Goal: Task Accomplishment & Management: Use online tool/utility

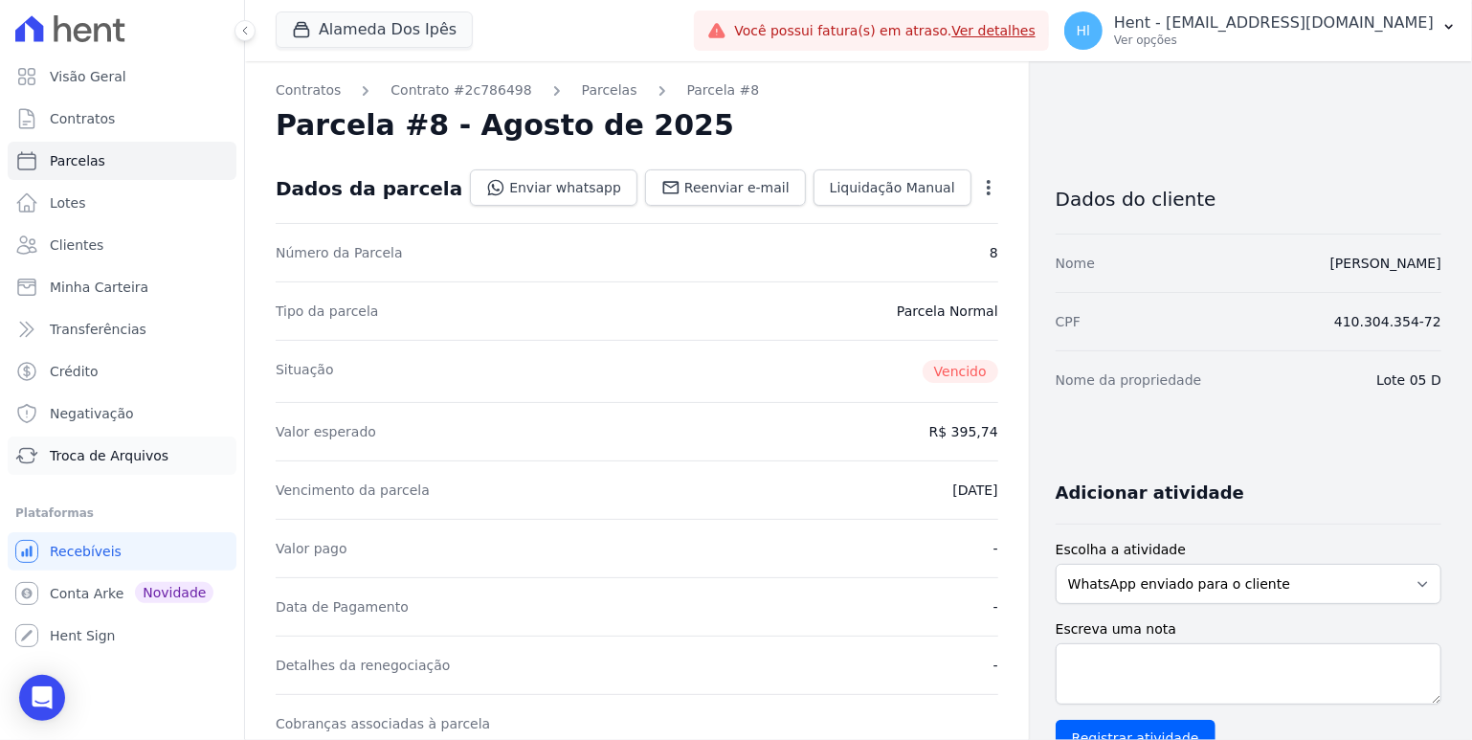
click at [190, 470] on link "Troca de Arquivos" at bounding box center [122, 455] width 229 height 38
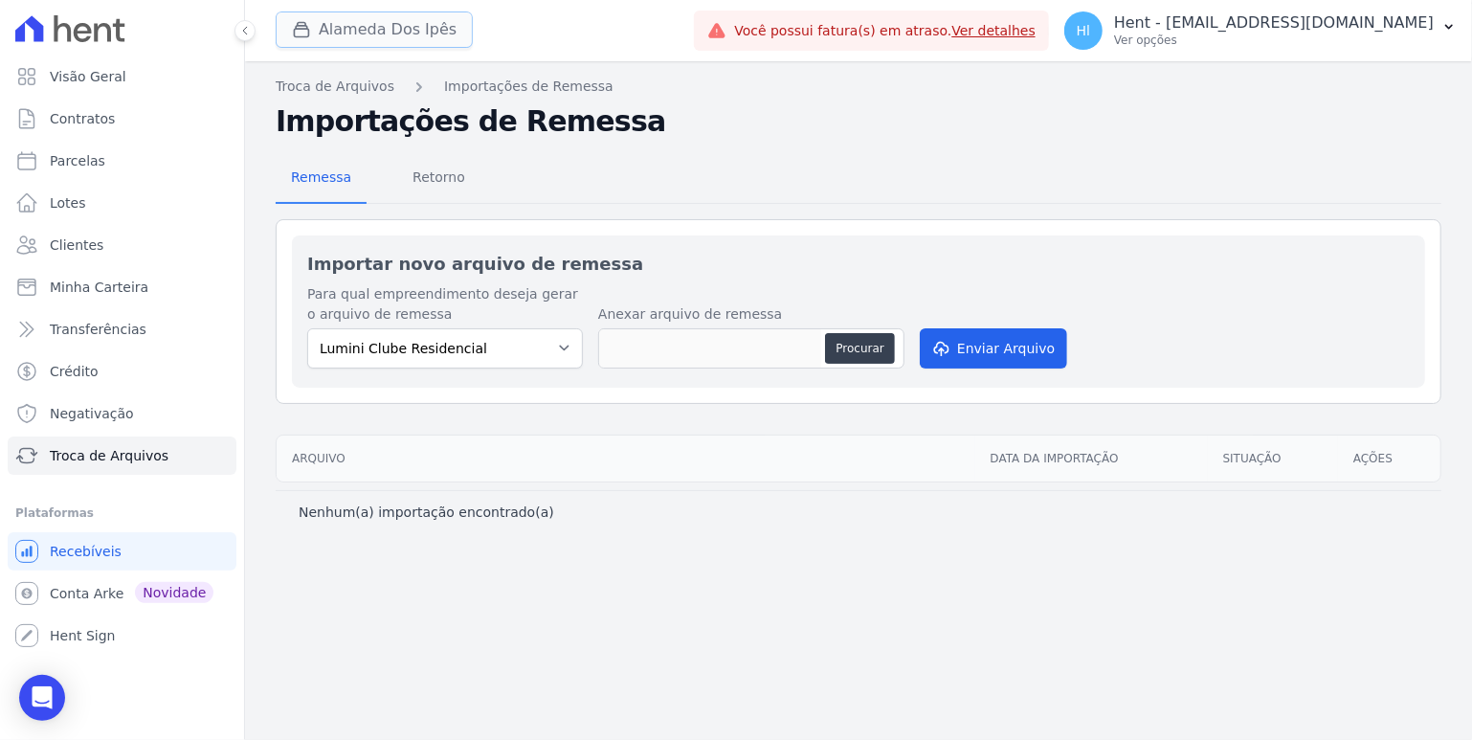
click at [418, 38] on button "Alameda Dos Ipês" at bounding box center [374, 29] width 197 height 36
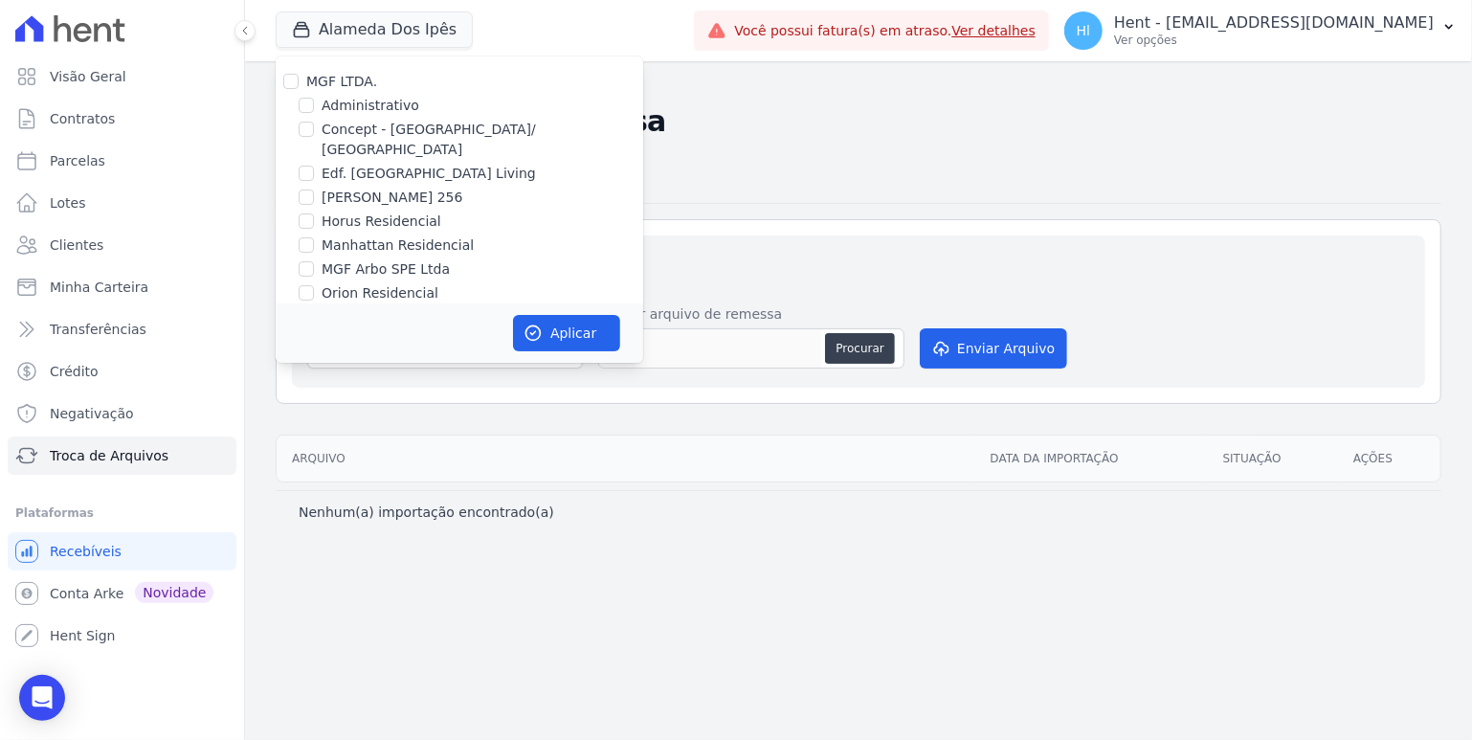
scroll to position [2606, 0]
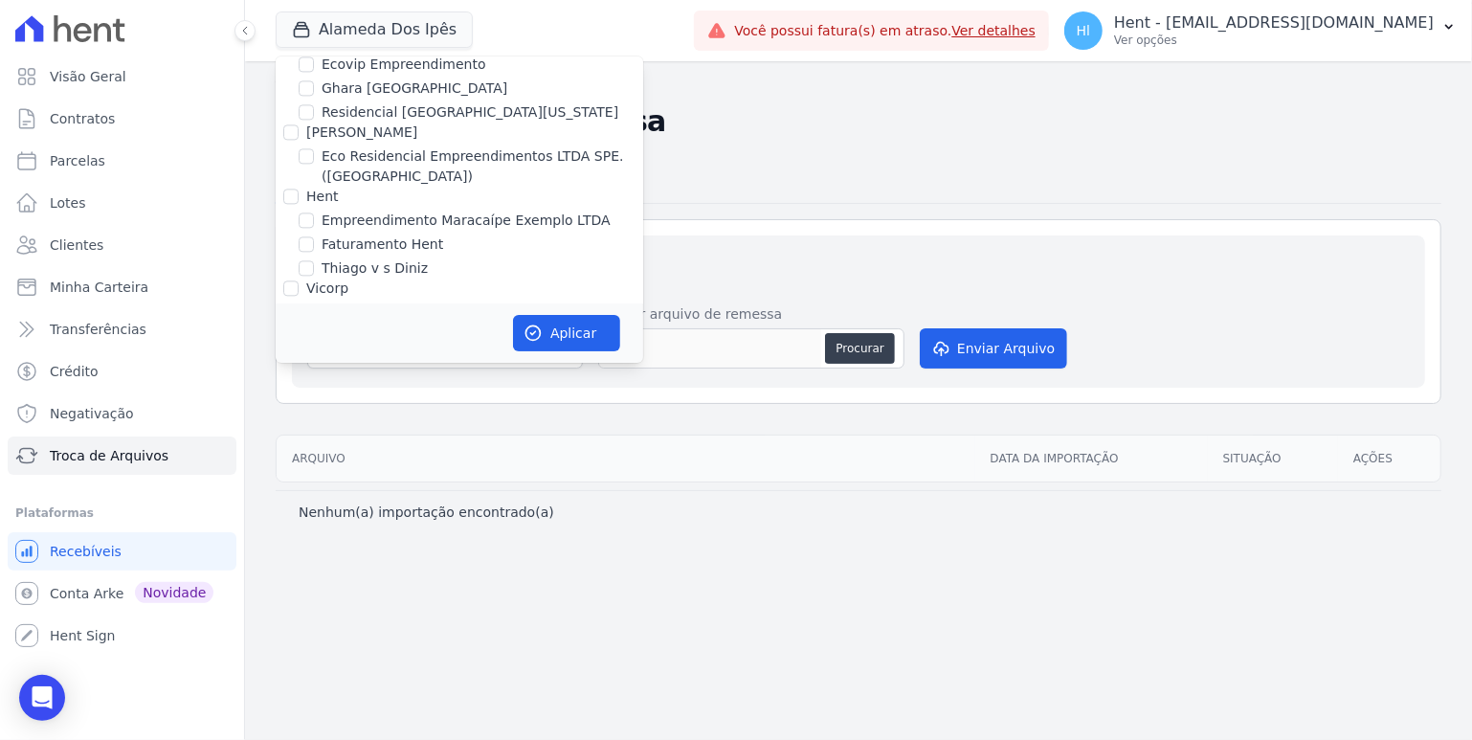
click at [505, 211] on label "Empreendimento Maracaípe Exemplo LTDA" at bounding box center [466, 221] width 289 height 20
click at [314, 212] on input "Empreendimento Maracaípe Exemplo LTDA" at bounding box center [306, 219] width 15 height 15
checkbox input "true"
click at [555, 335] on button "Aplicar" at bounding box center [566, 333] width 107 height 36
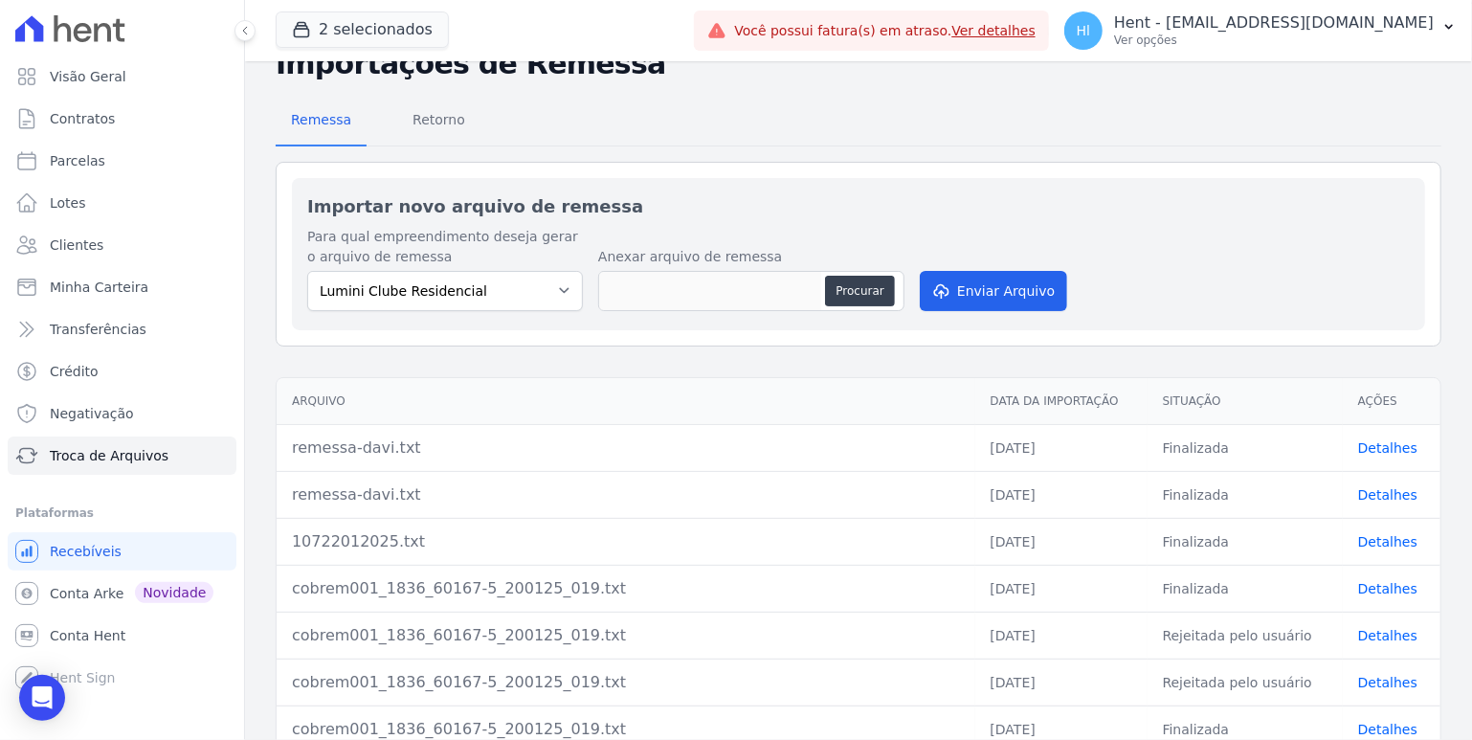
scroll to position [105, 0]
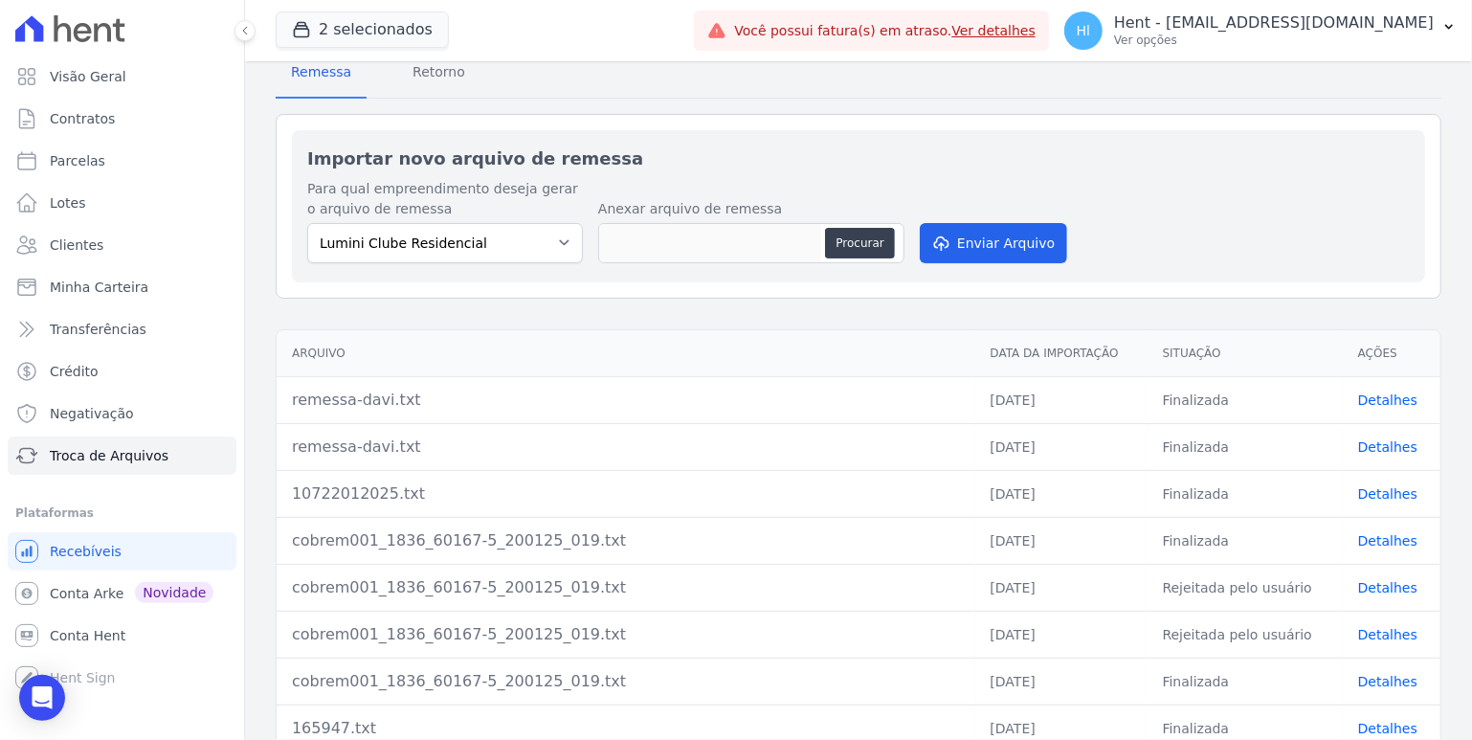
click at [1004, 412] on td "[DATE]" at bounding box center [1061, 399] width 172 height 47
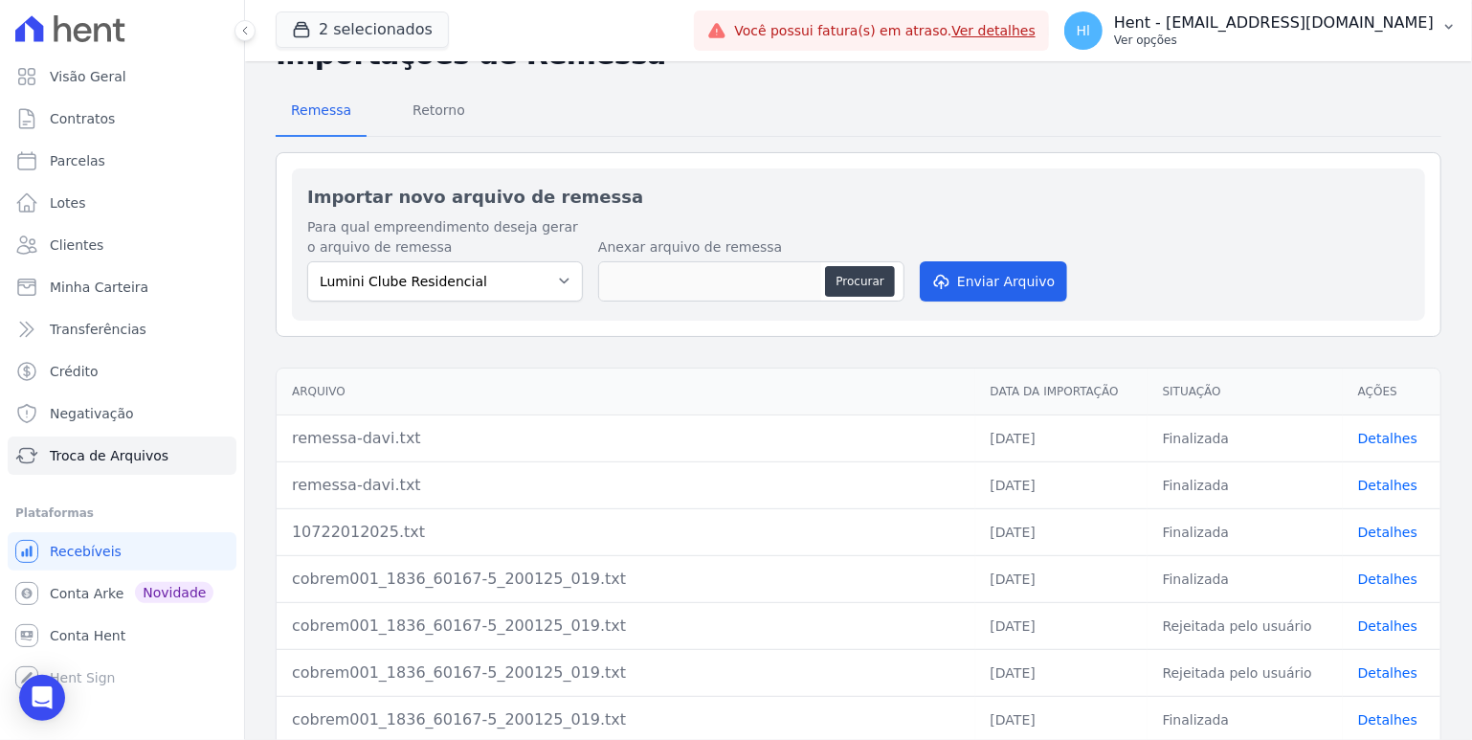
scroll to position [0, 0]
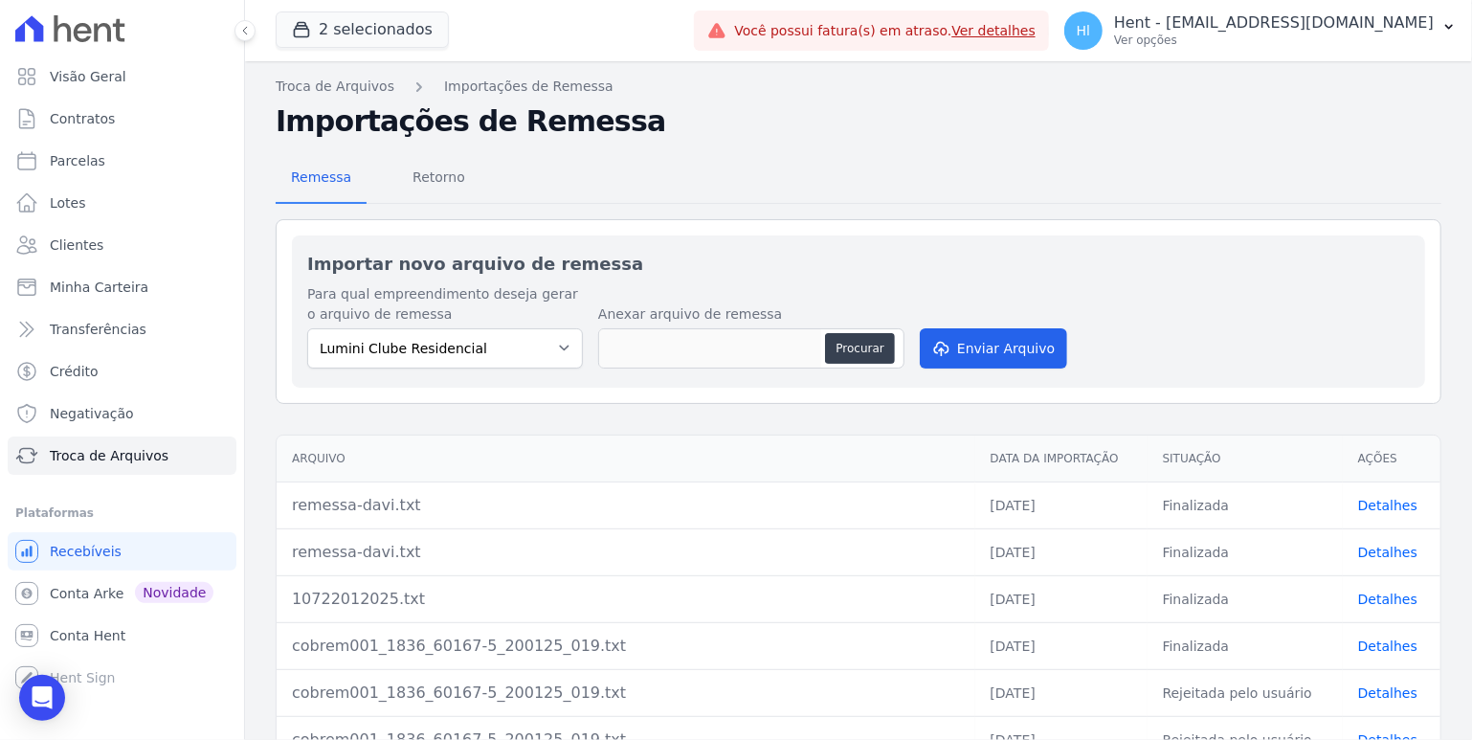
click at [1171, 99] on div "Troca de Arquivos Importações de Remessa Importações de Remessa Remessa Retorno…" at bounding box center [858, 551] width 1227 height 981
